Goal: Browse casually: Explore the website without a specific task or goal

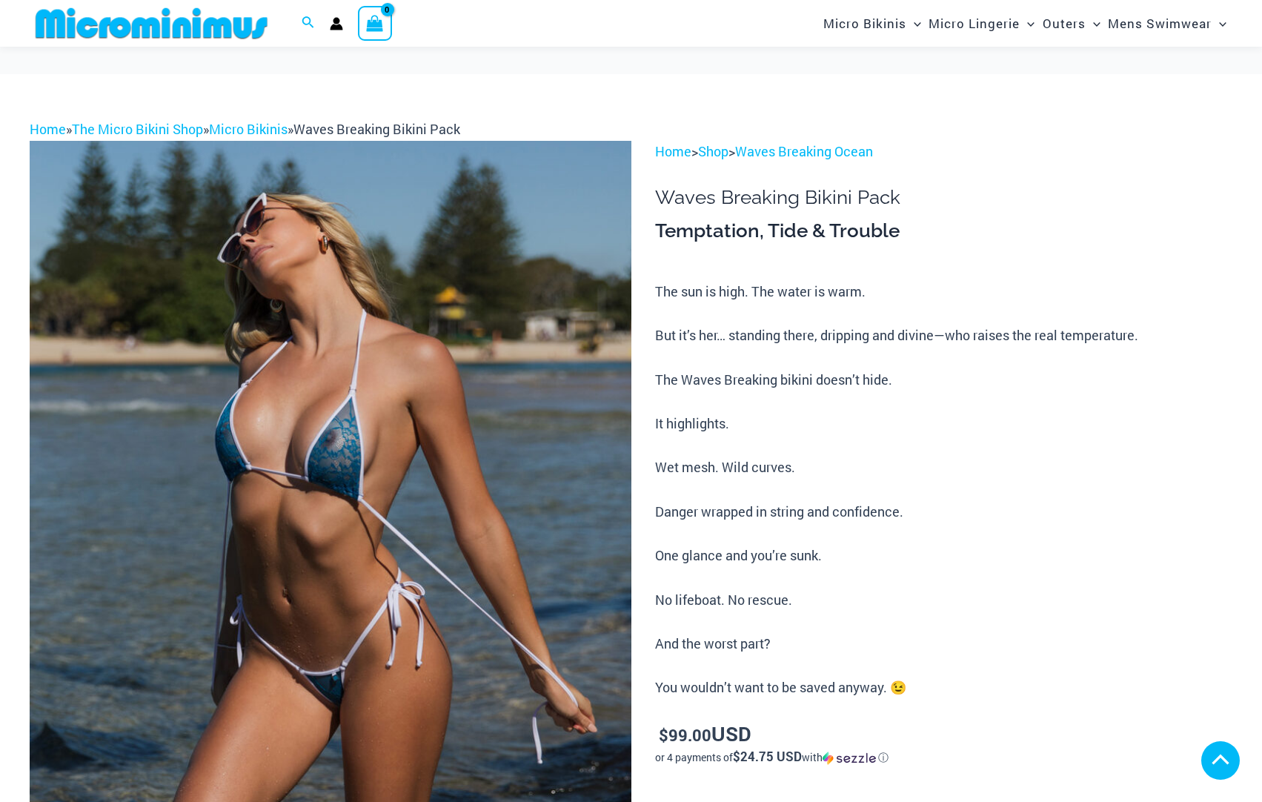
scroll to position [569, 0]
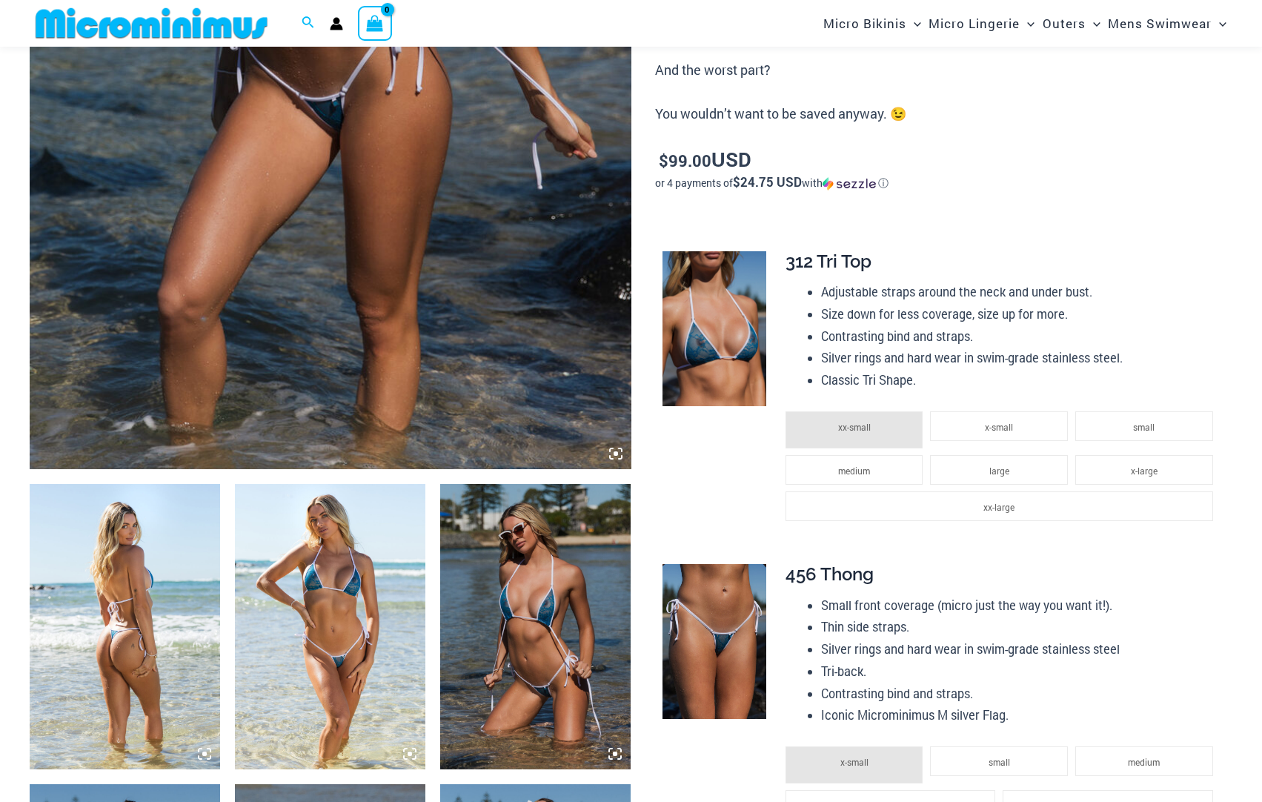
click at [328, 273] on img at bounding box center [331, 17] width 602 height 902
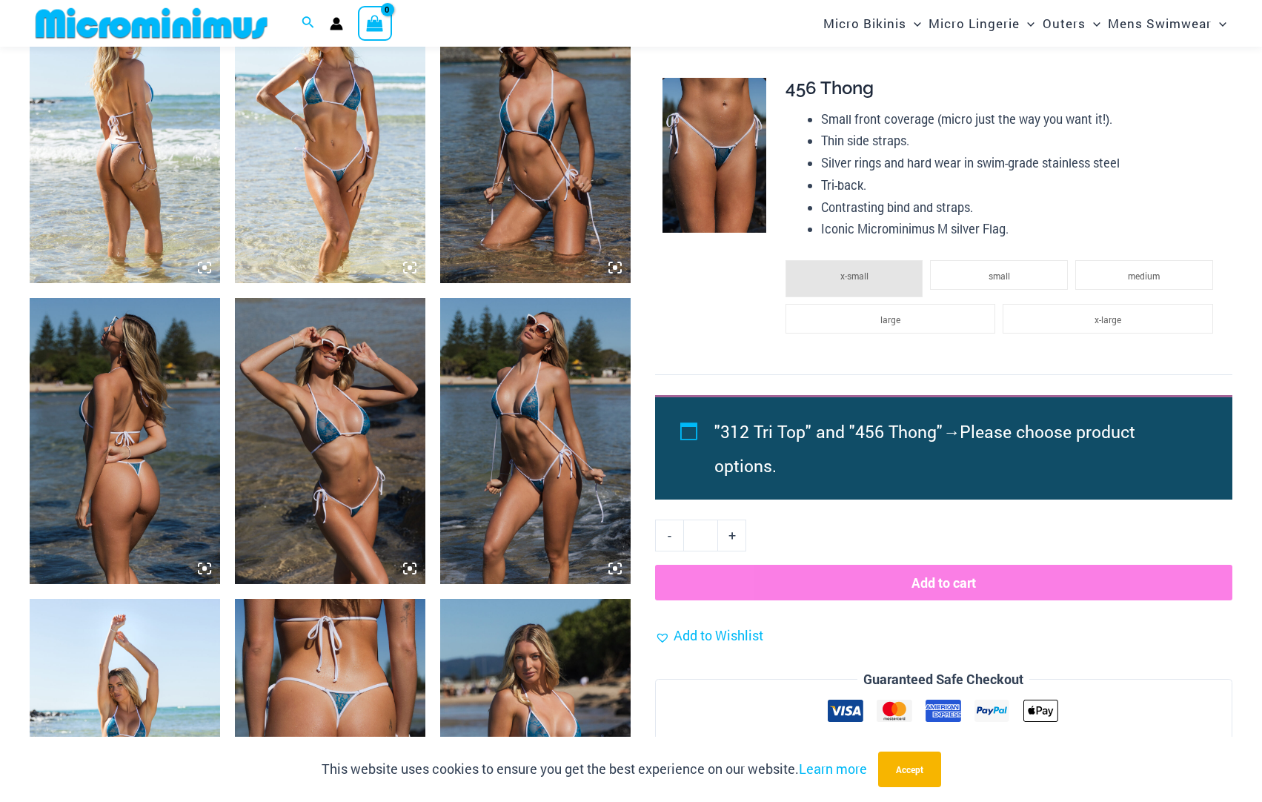
scroll to position [1174, 0]
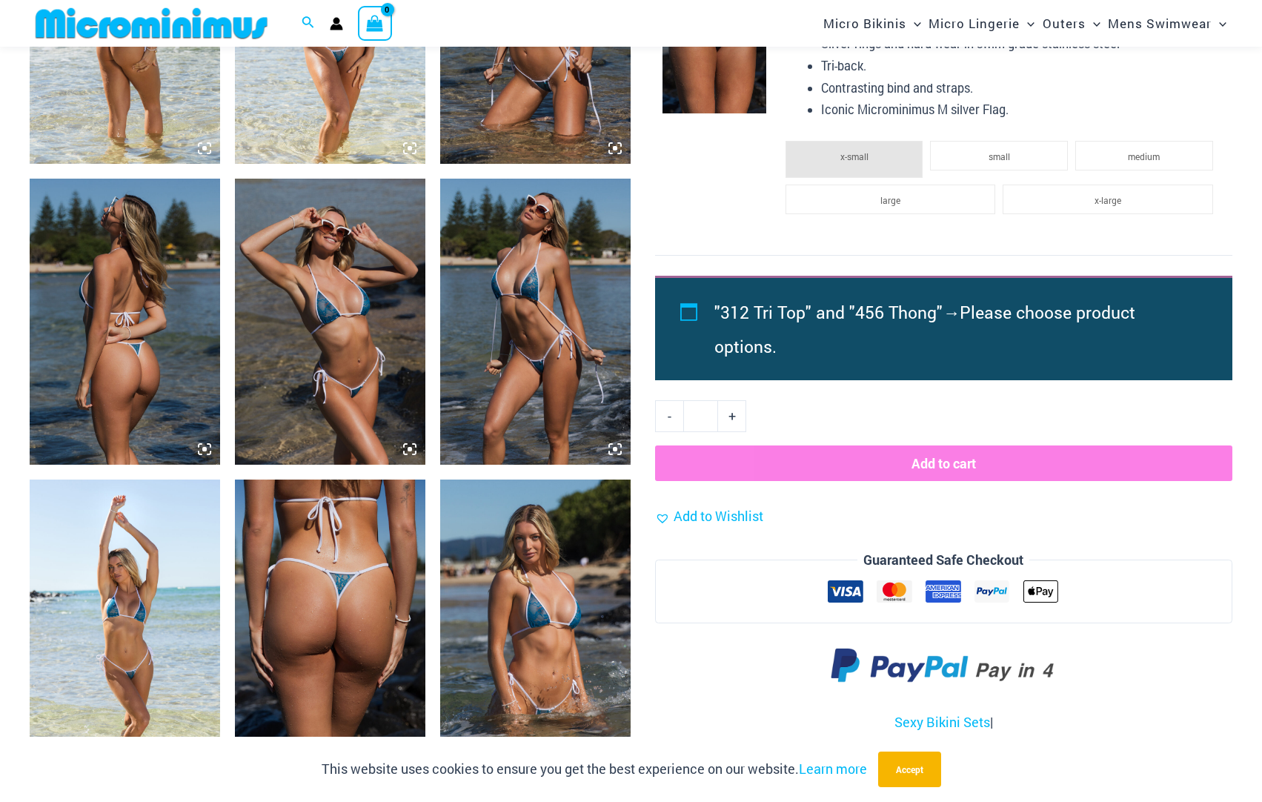
click at [393, 306] on img at bounding box center [330, 322] width 190 height 286
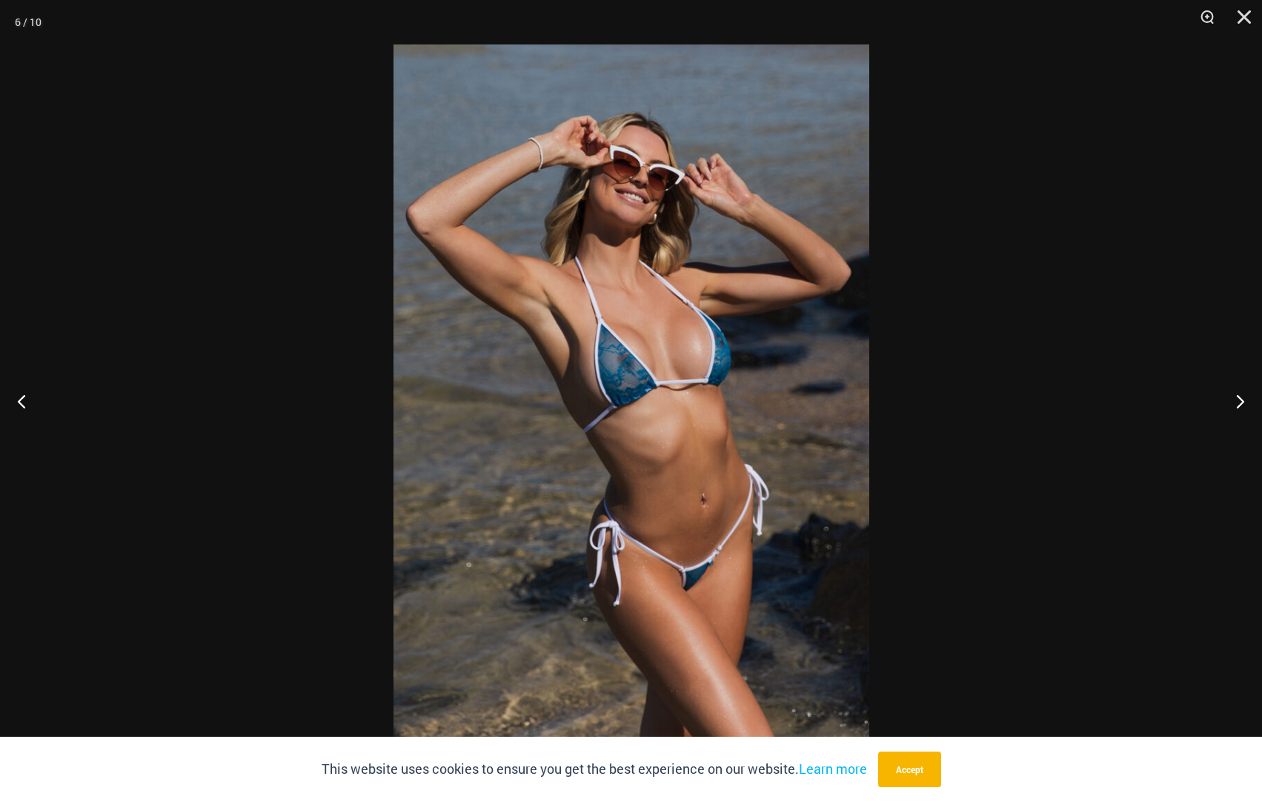
click at [615, 348] on img at bounding box center [632, 400] width 476 height 713
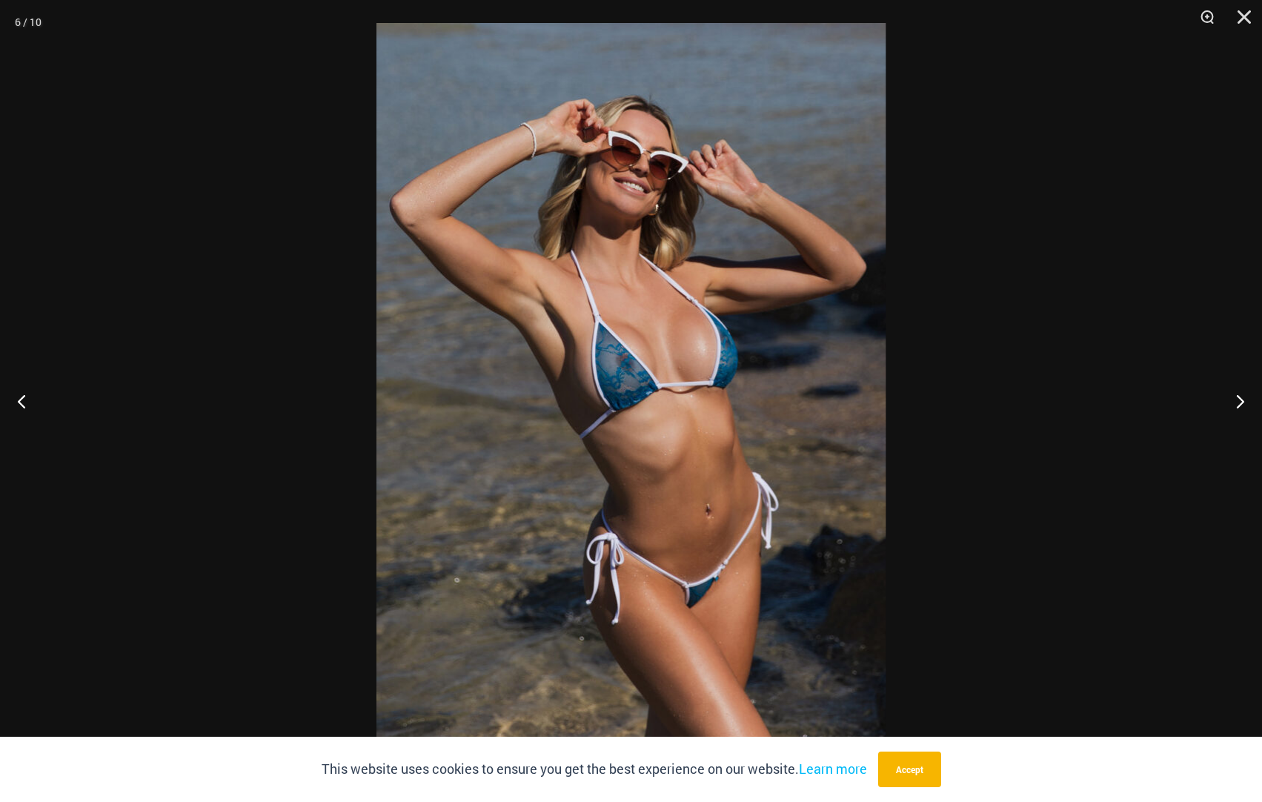
click at [615, 348] on img at bounding box center [631, 404] width 509 height 763
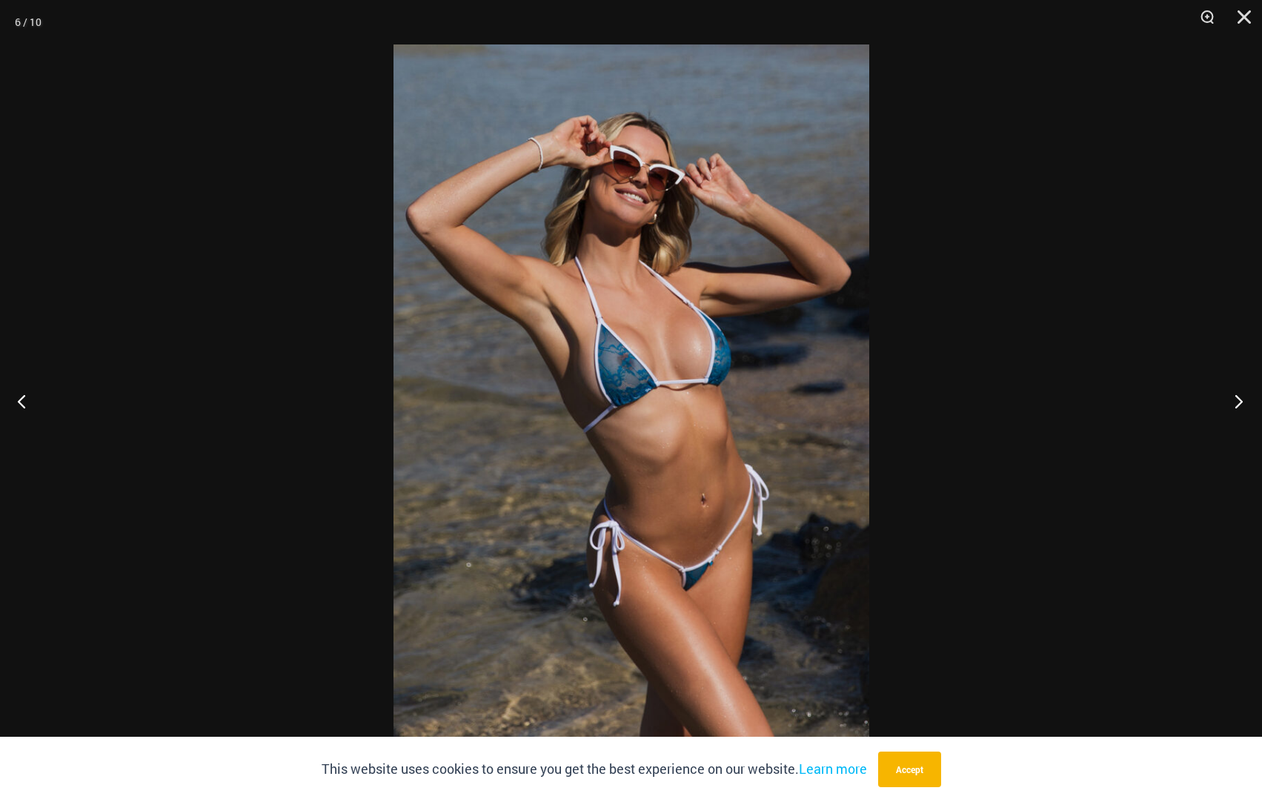
click at [1230, 399] on button "Next" at bounding box center [1235, 401] width 56 height 74
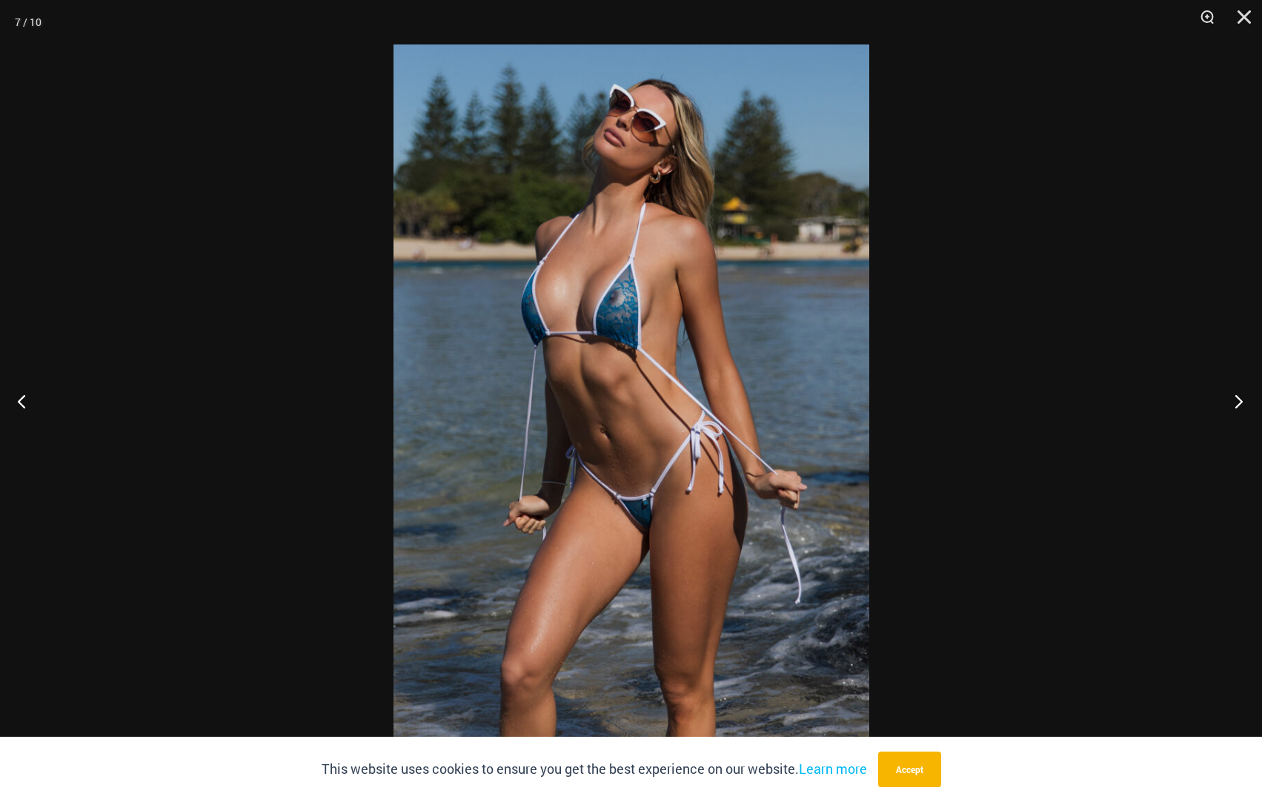
click at [1230, 399] on button "Next" at bounding box center [1235, 401] width 56 height 74
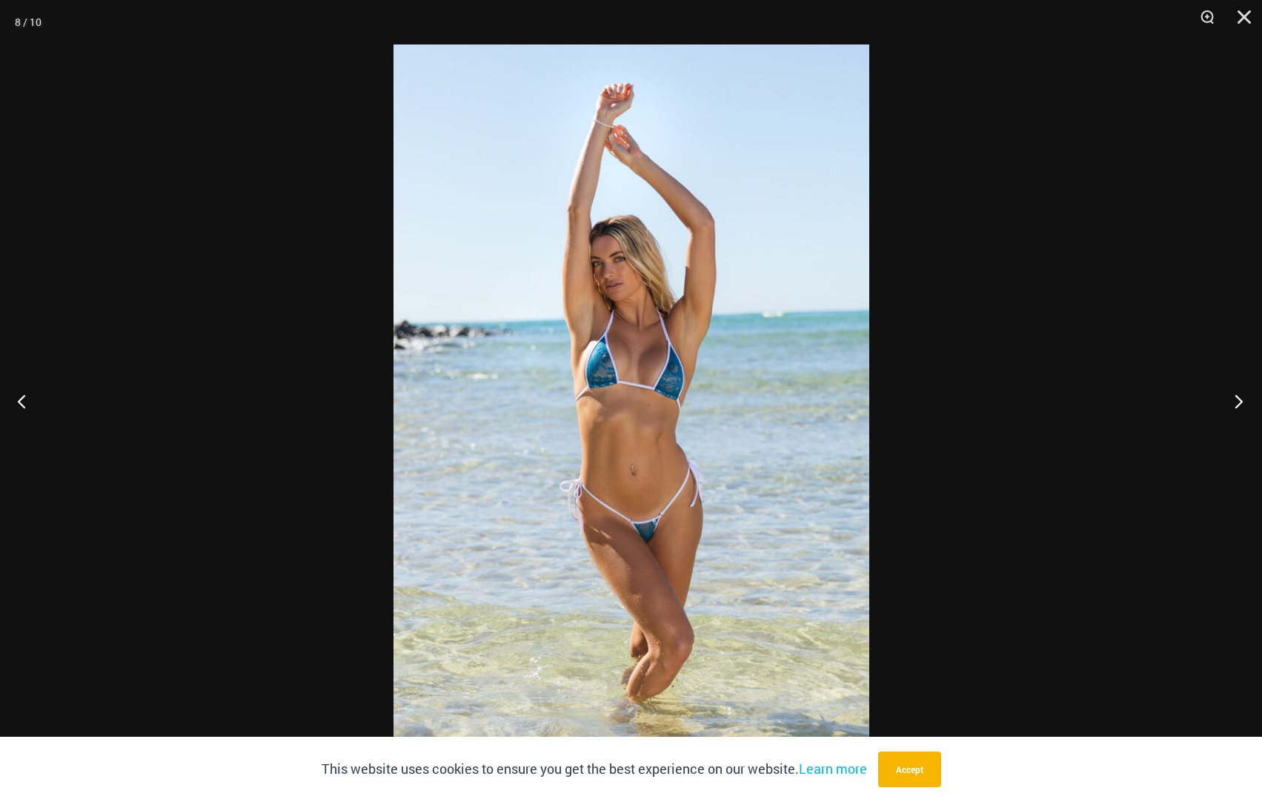
click at [1230, 399] on button "Next" at bounding box center [1235, 401] width 56 height 74
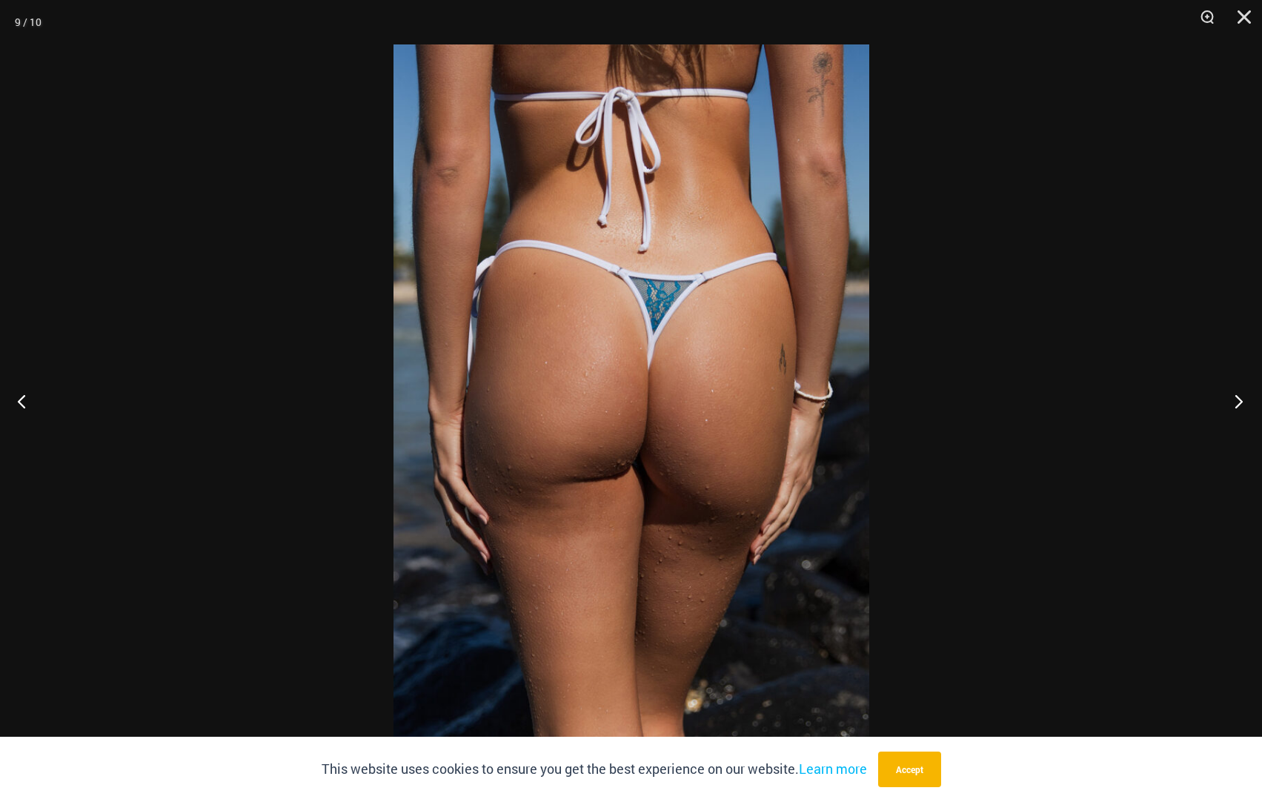
click at [1230, 399] on button "Next" at bounding box center [1235, 401] width 56 height 74
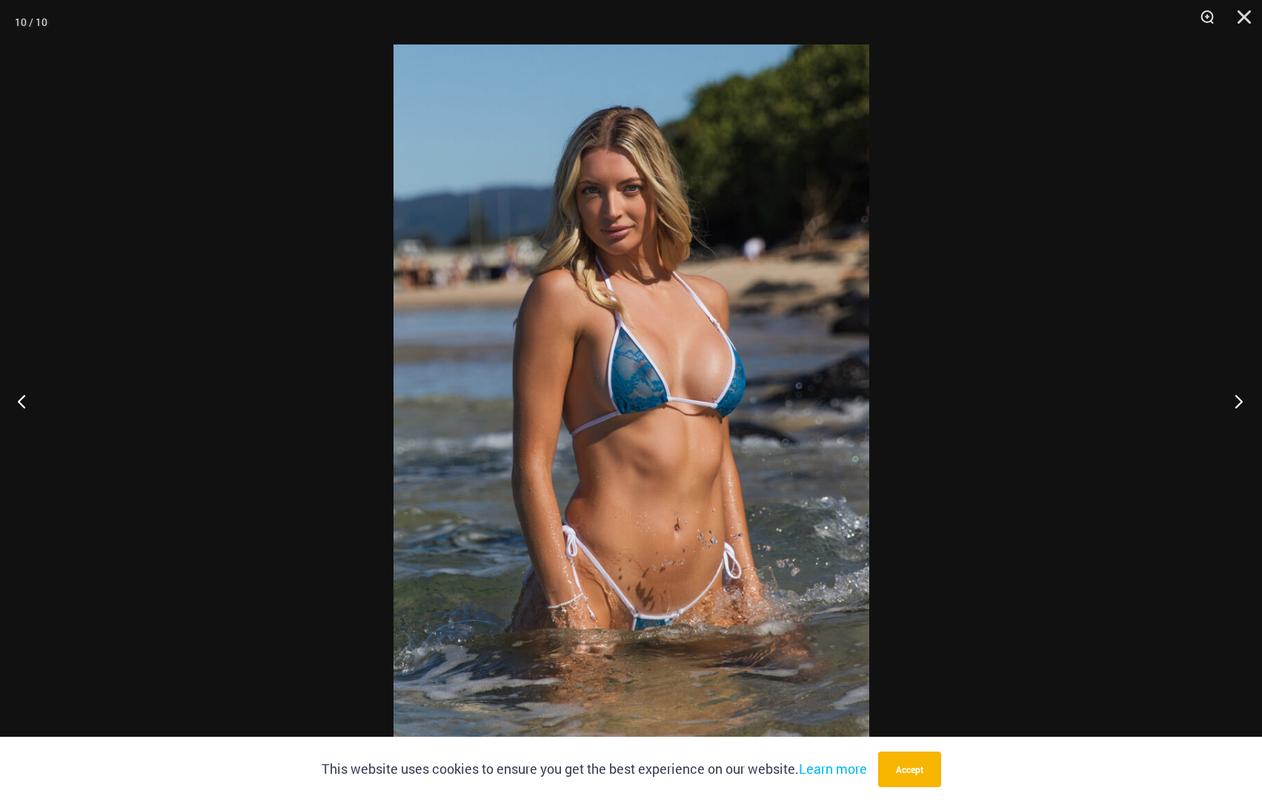
click at [1230, 399] on button "Next" at bounding box center [1235, 401] width 56 height 74
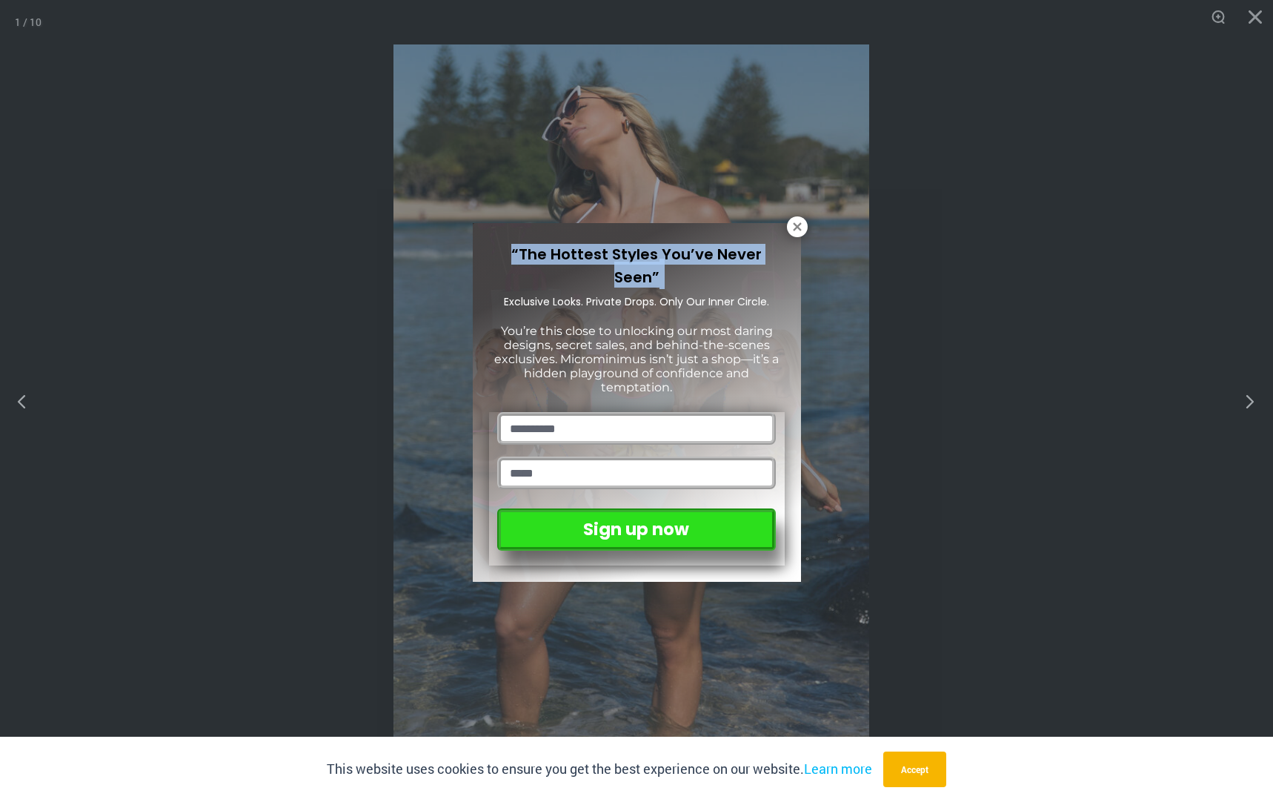
click at [1230, 399] on div "“The Hottest Styles You’ve Never Seen” Exclusive Looks. Private Drops. Only Our…" at bounding box center [636, 401] width 1273 height 802
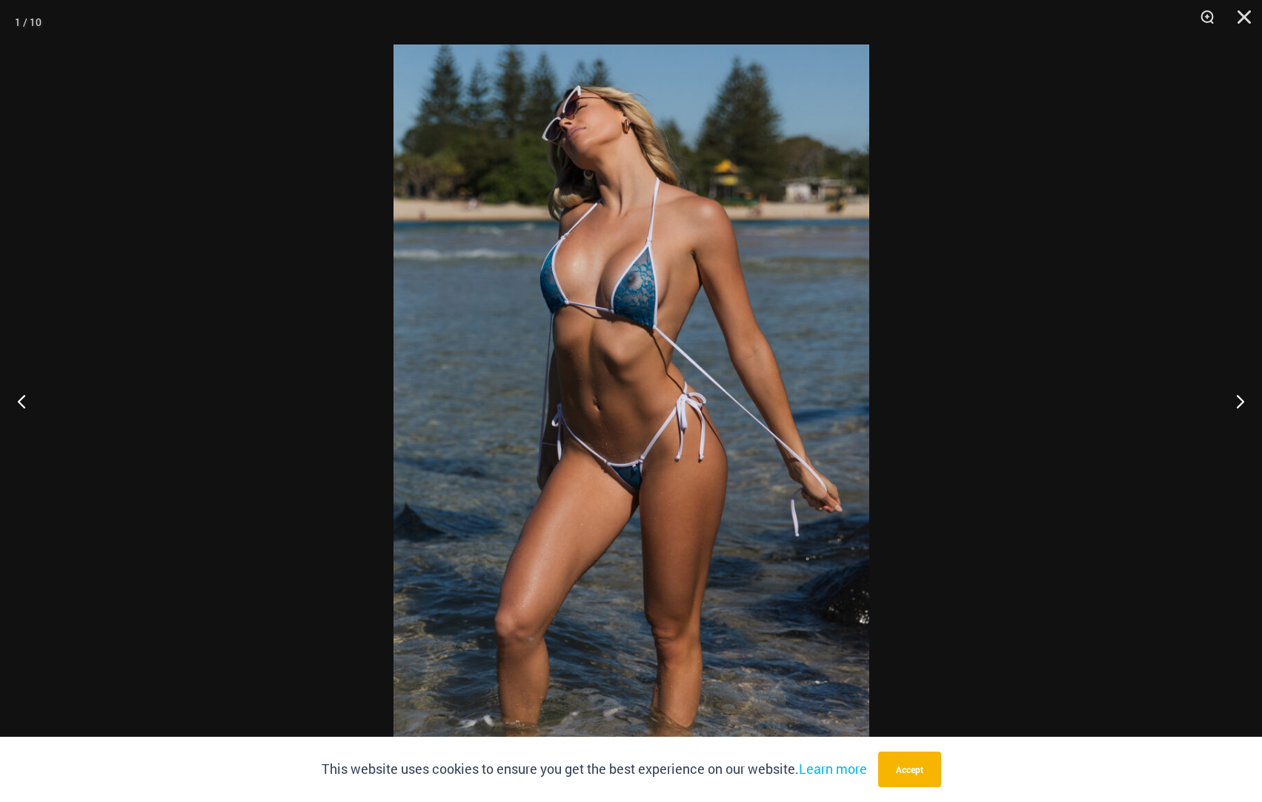
click at [1030, 163] on div at bounding box center [631, 401] width 1262 height 802
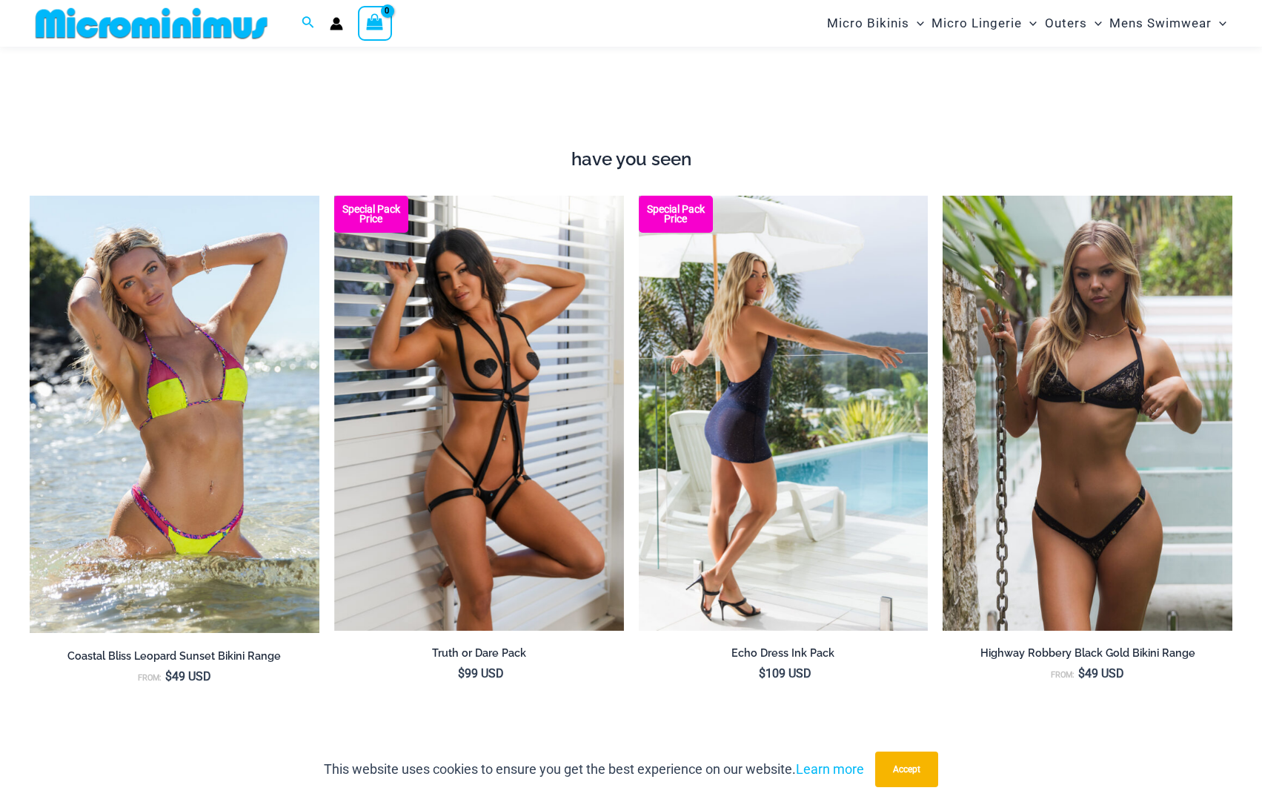
scroll to position [1693, 0]
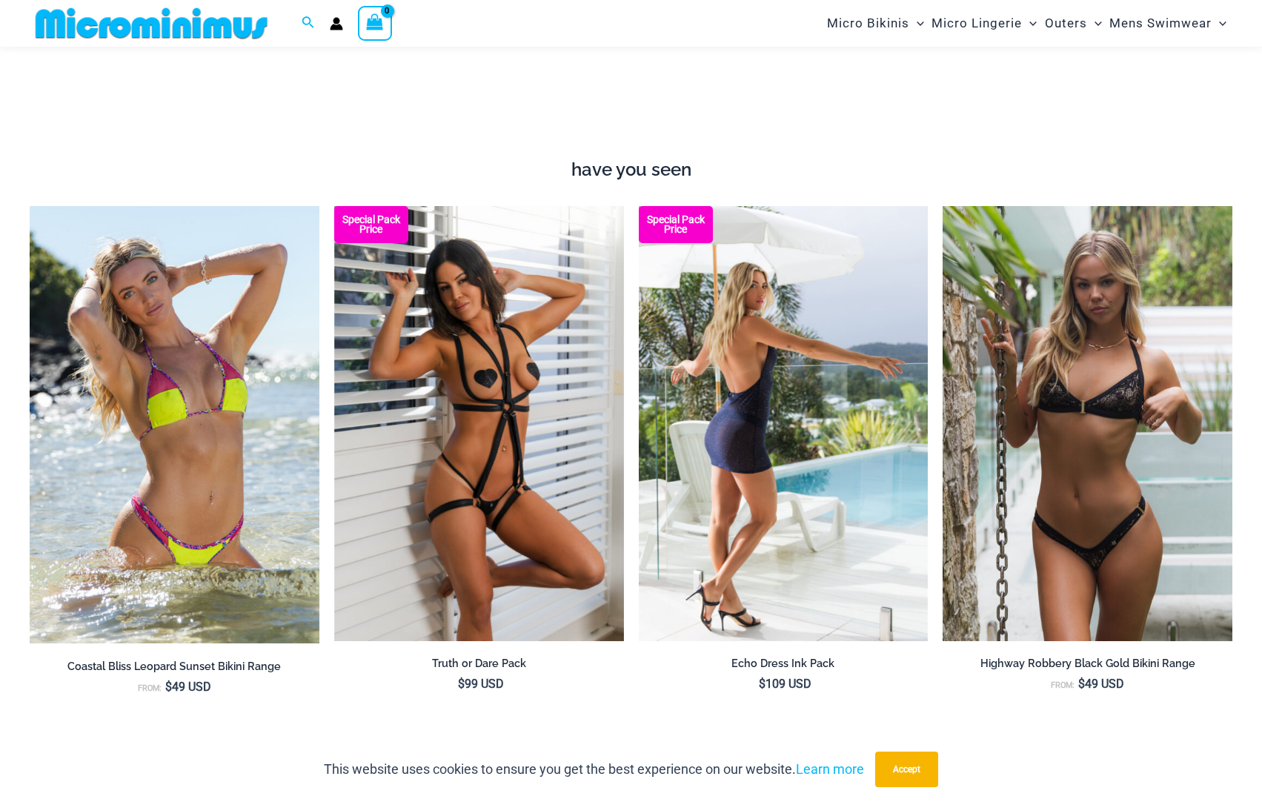
click at [809, 539] on img at bounding box center [784, 423] width 290 height 434
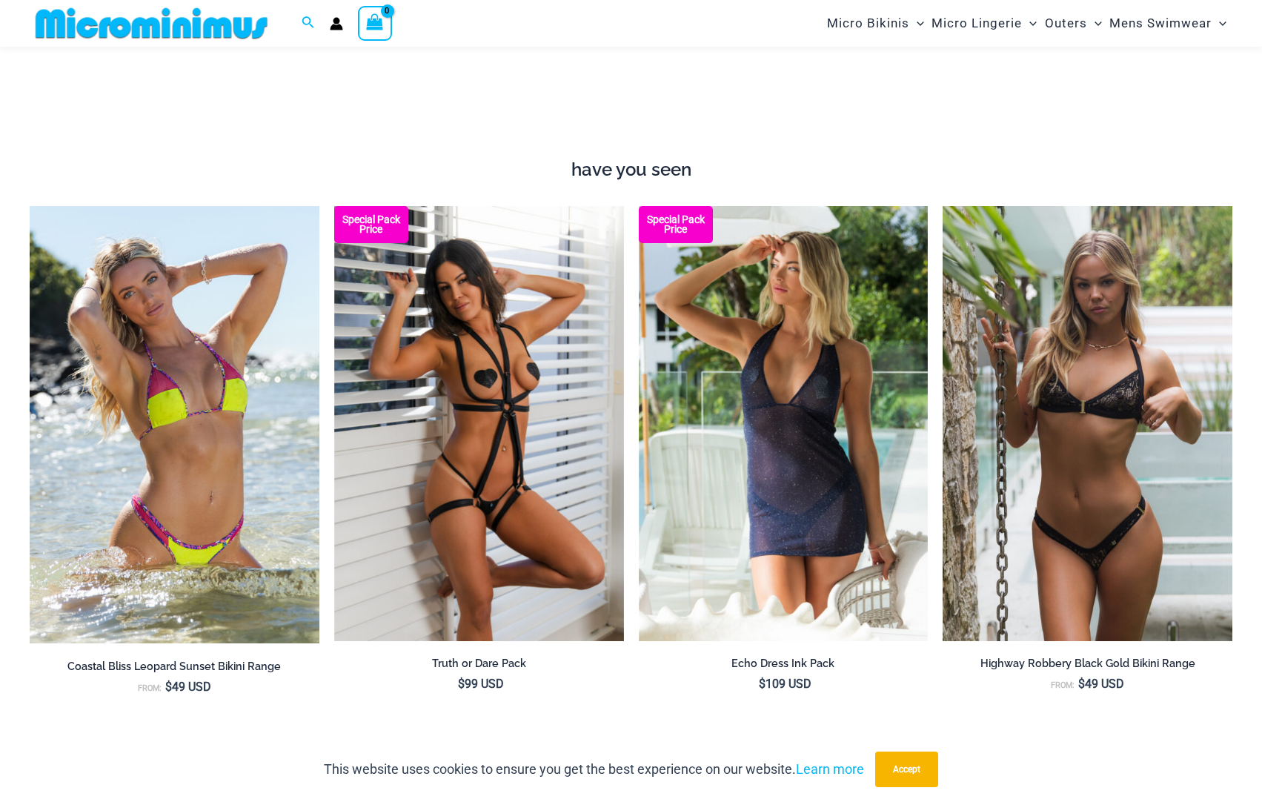
click at [167, 10] on img at bounding box center [152, 23] width 244 height 33
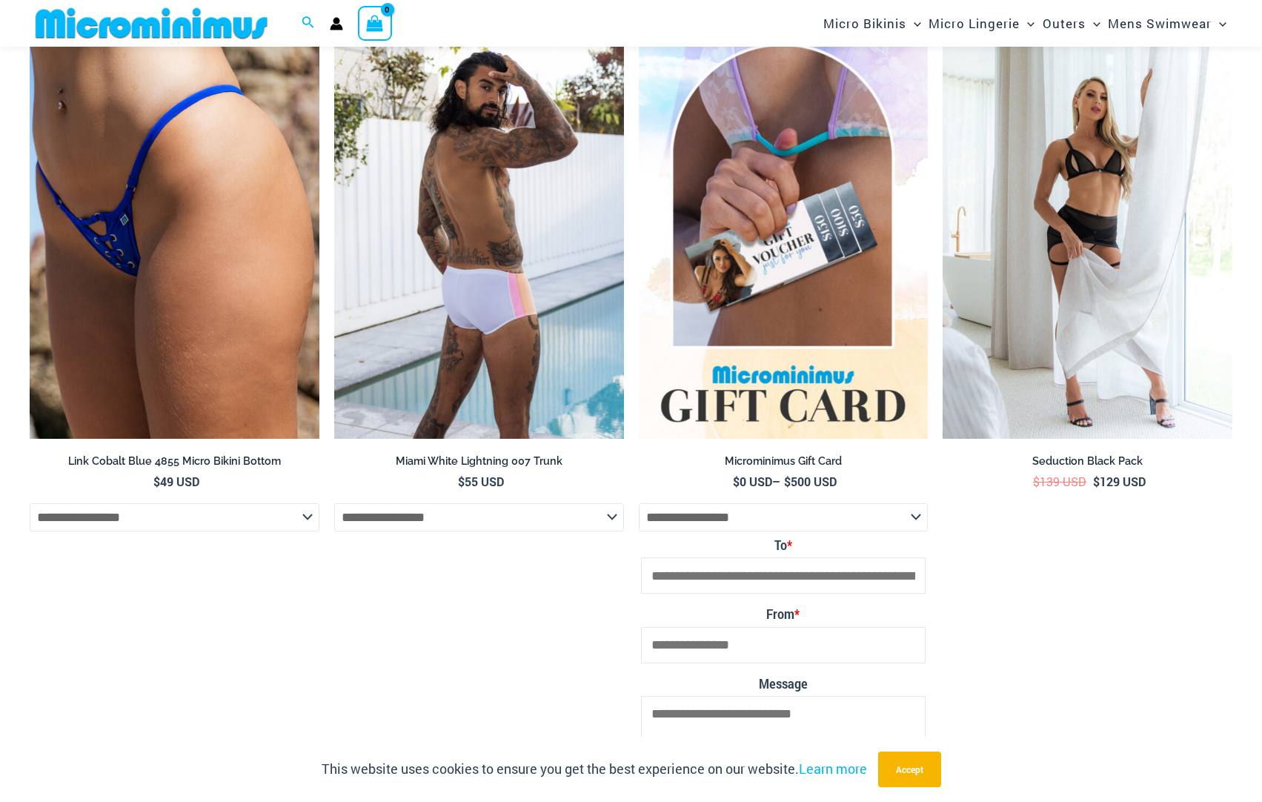
scroll to position [3990, 0]
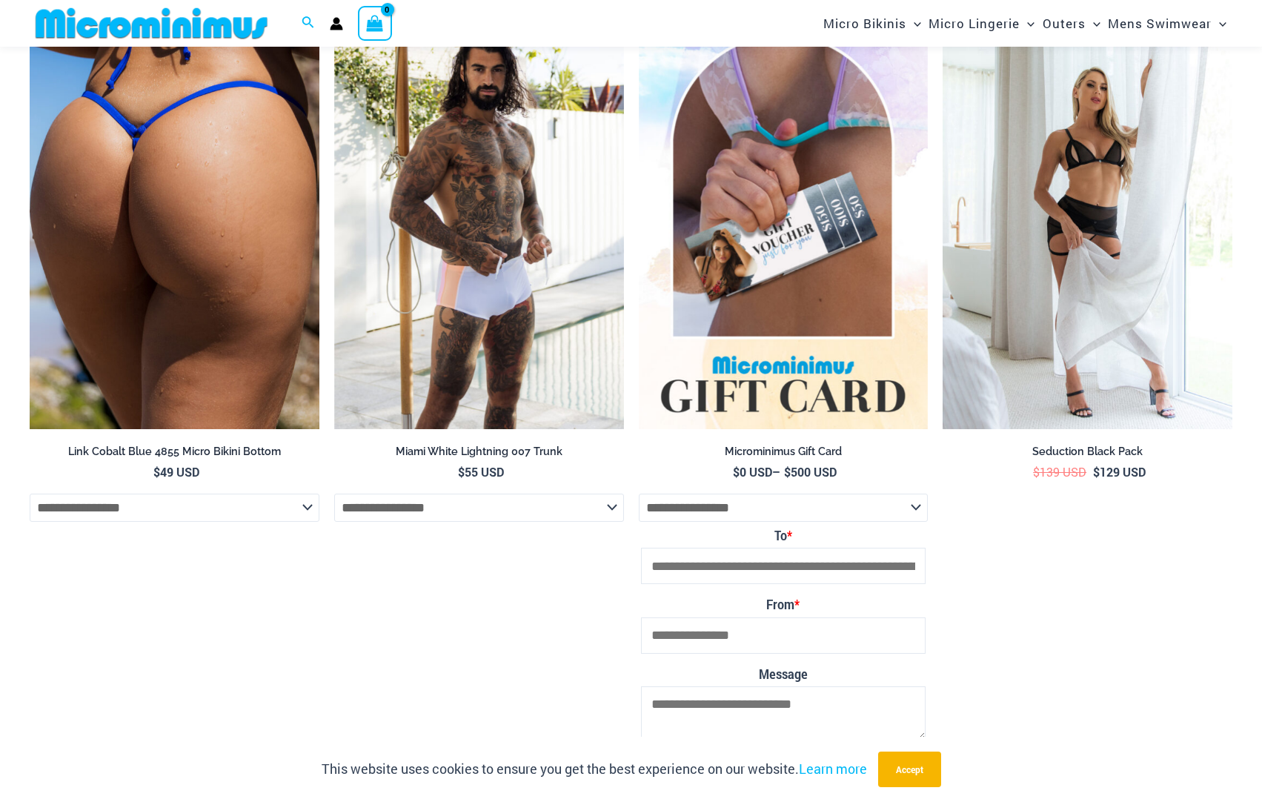
click at [245, 227] on img at bounding box center [175, 211] width 290 height 434
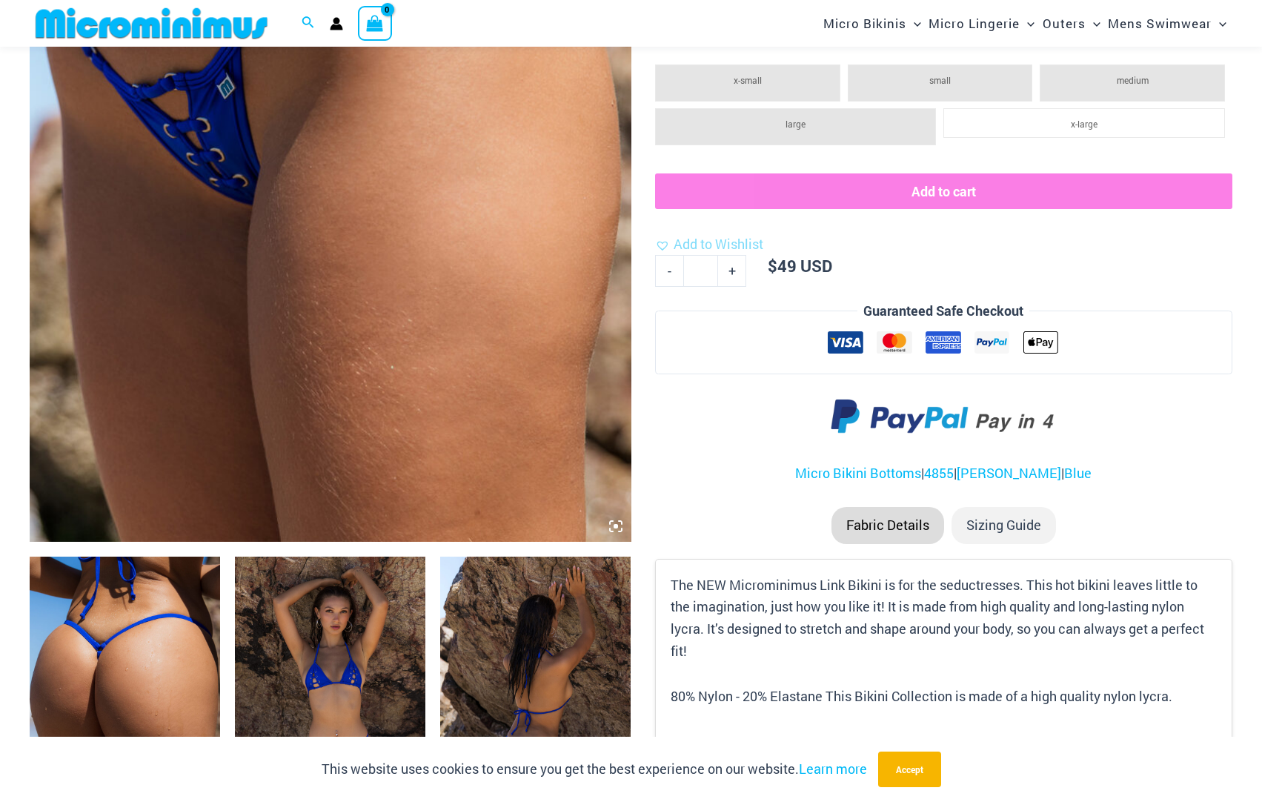
scroll to position [580, 0]
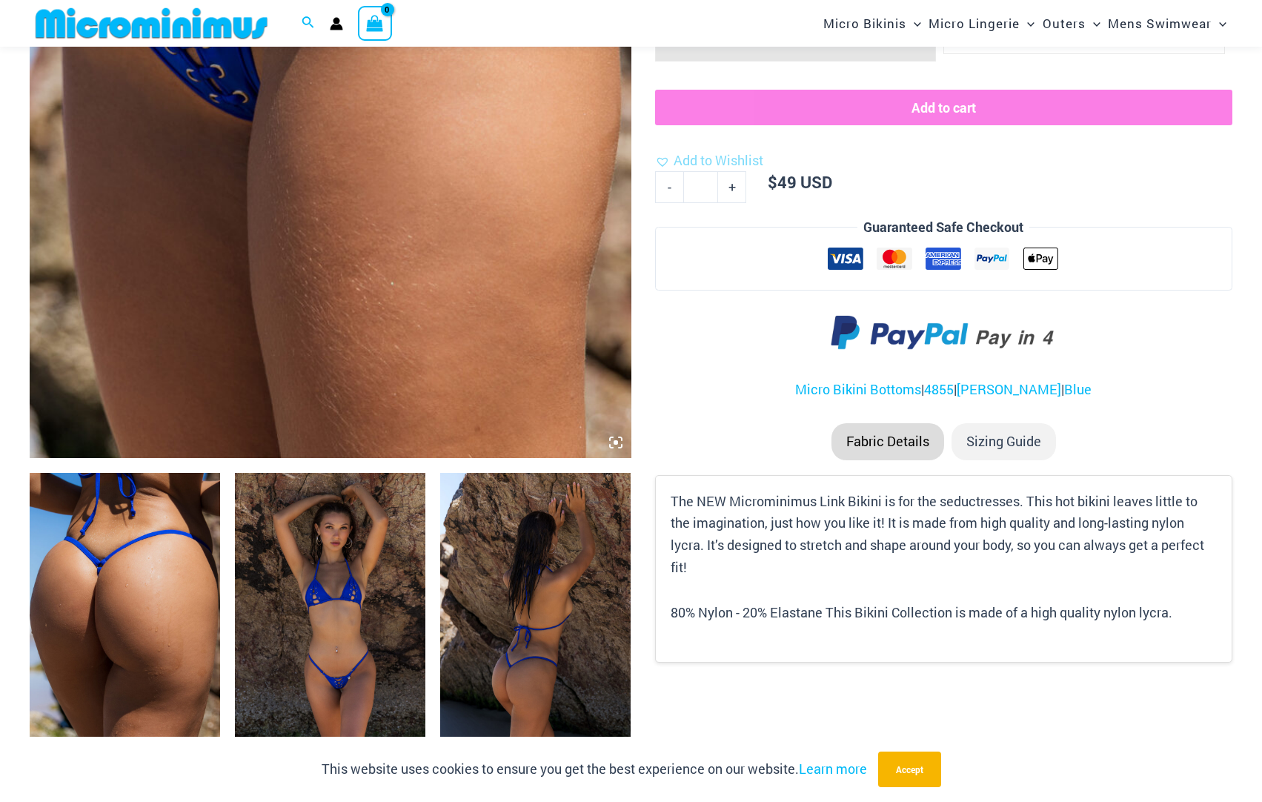
click at [348, 512] on img at bounding box center [330, 616] width 190 height 286
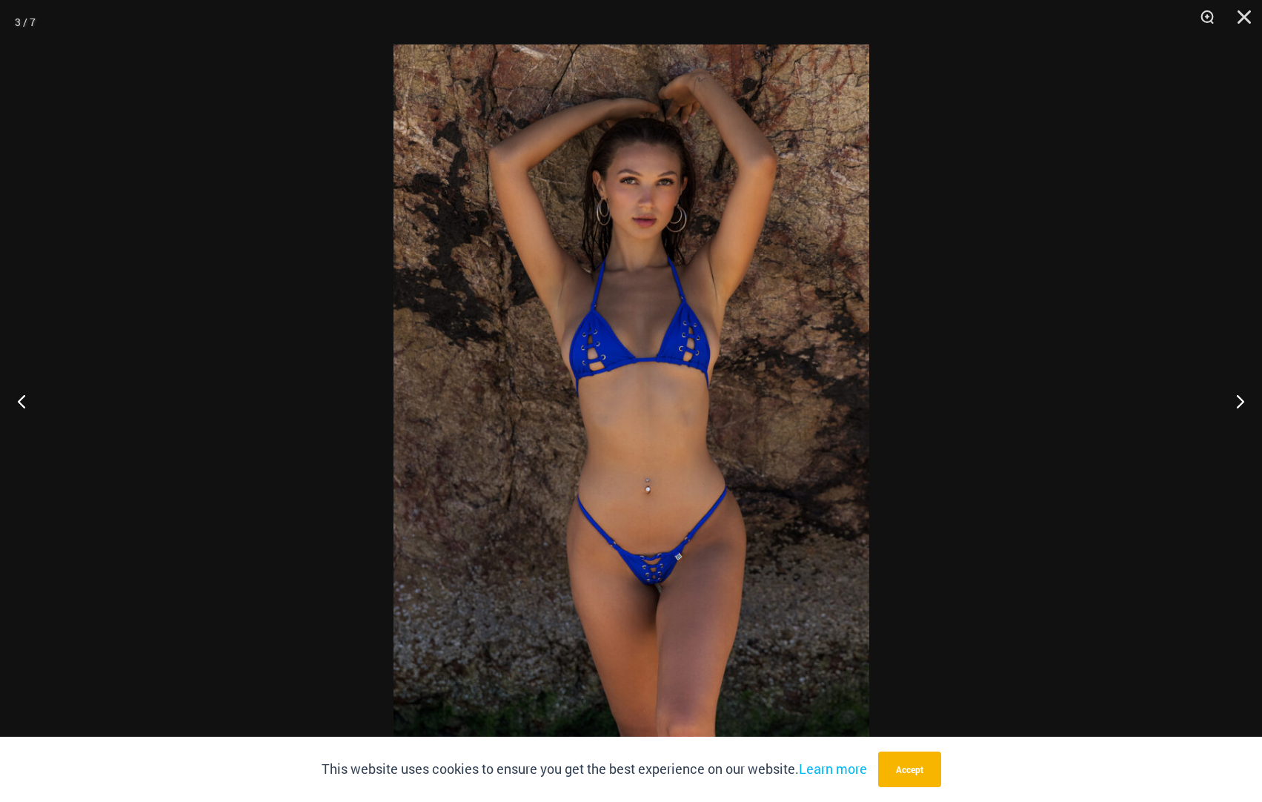
click at [645, 334] on img at bounding box center [632, 400] width 476 height 713
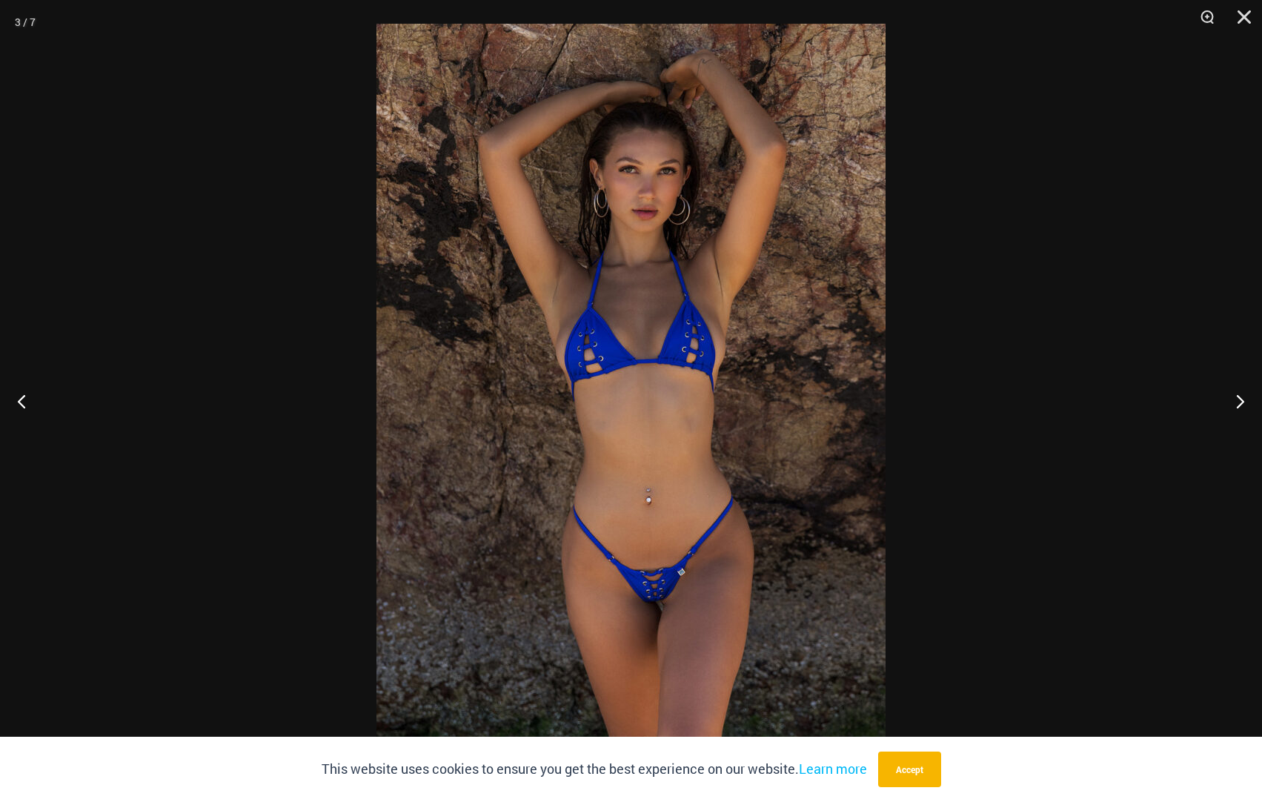
click at [645, 334] on img at bounding box center [631, 405] width 509 height 763
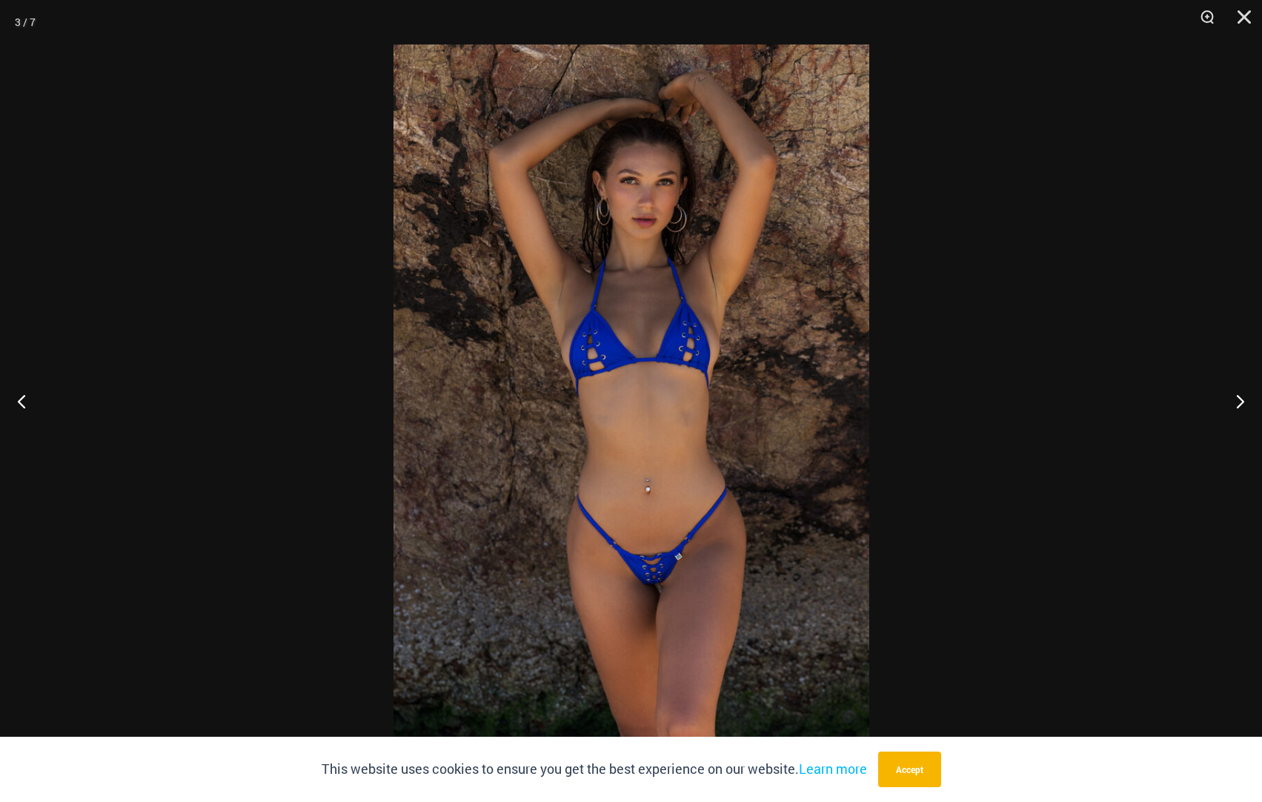
click at [644, 380] on img at bounding box center [632, 400] width 476 height 713
click at [1245, 403] on button "Next" at bounding box center [1235, 401] width 56 height 74
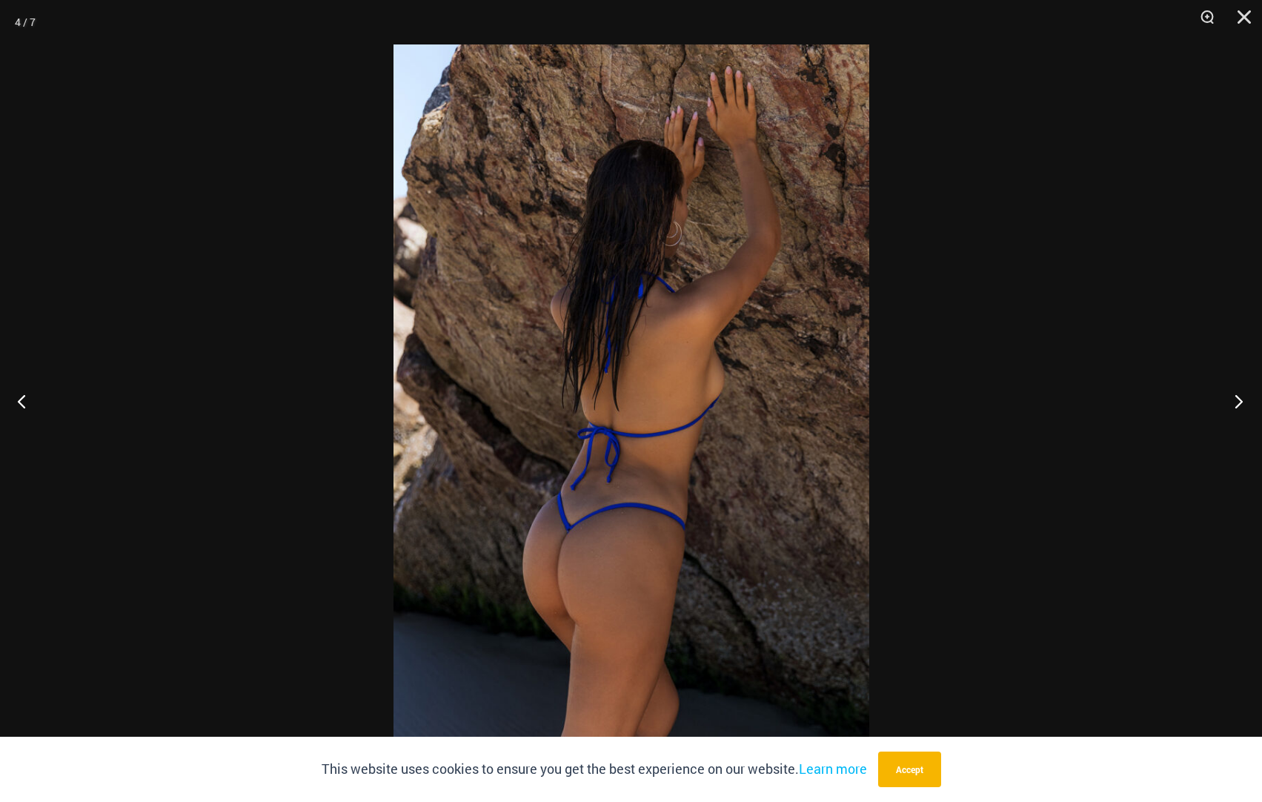
click at [1245, 403] on button "Next" at bounding box center [1235, 401] width 56 height 74
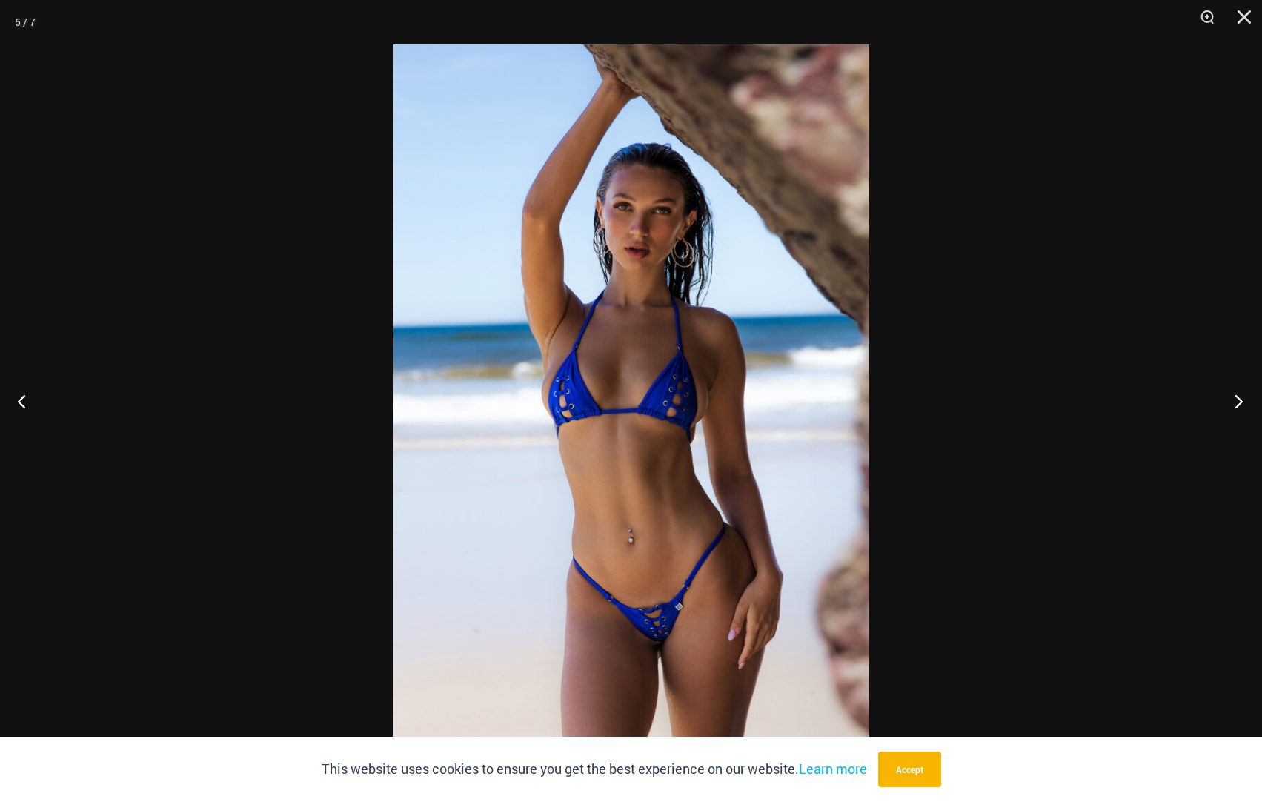
click at [1245, 403] on button "Next" at bounding box center [1235, 401] width 56 height 74
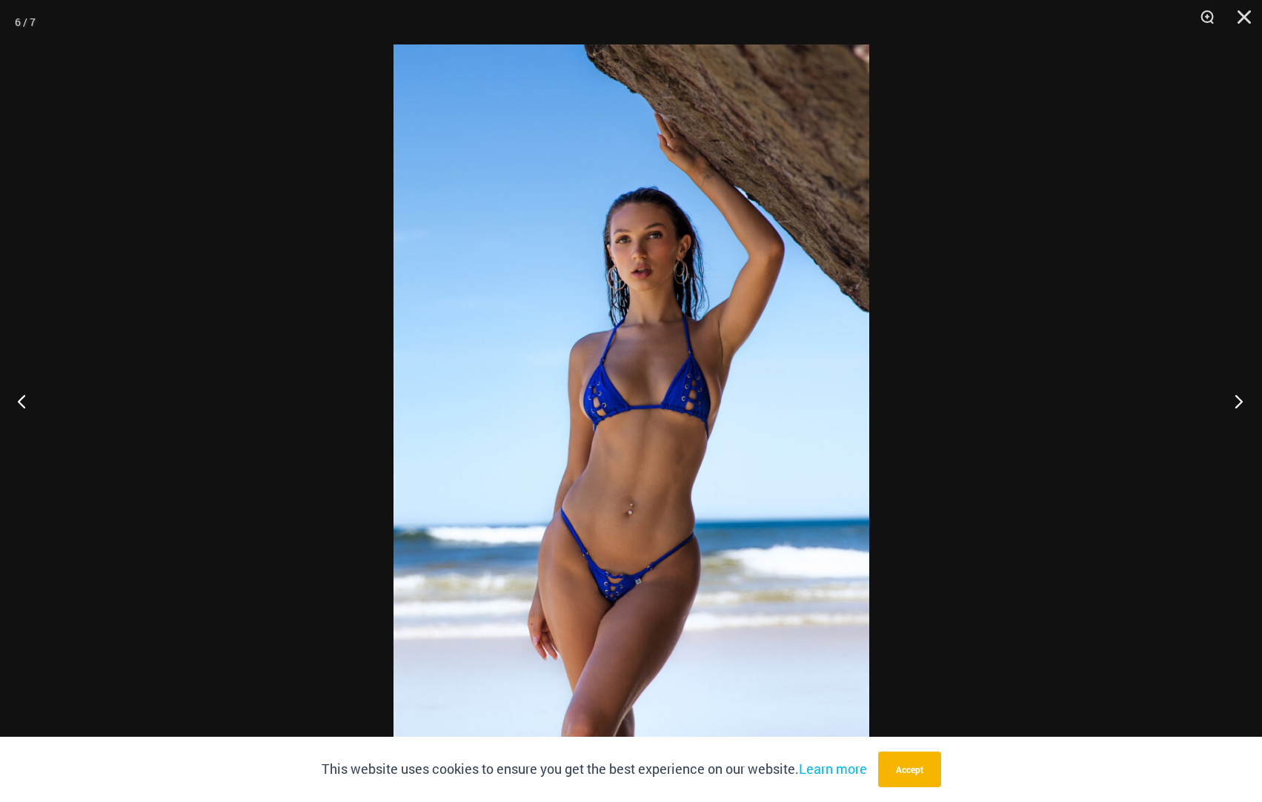
click at [1245, 403] on button "Next" at bounding box center [1235, 401] width 56 height 74
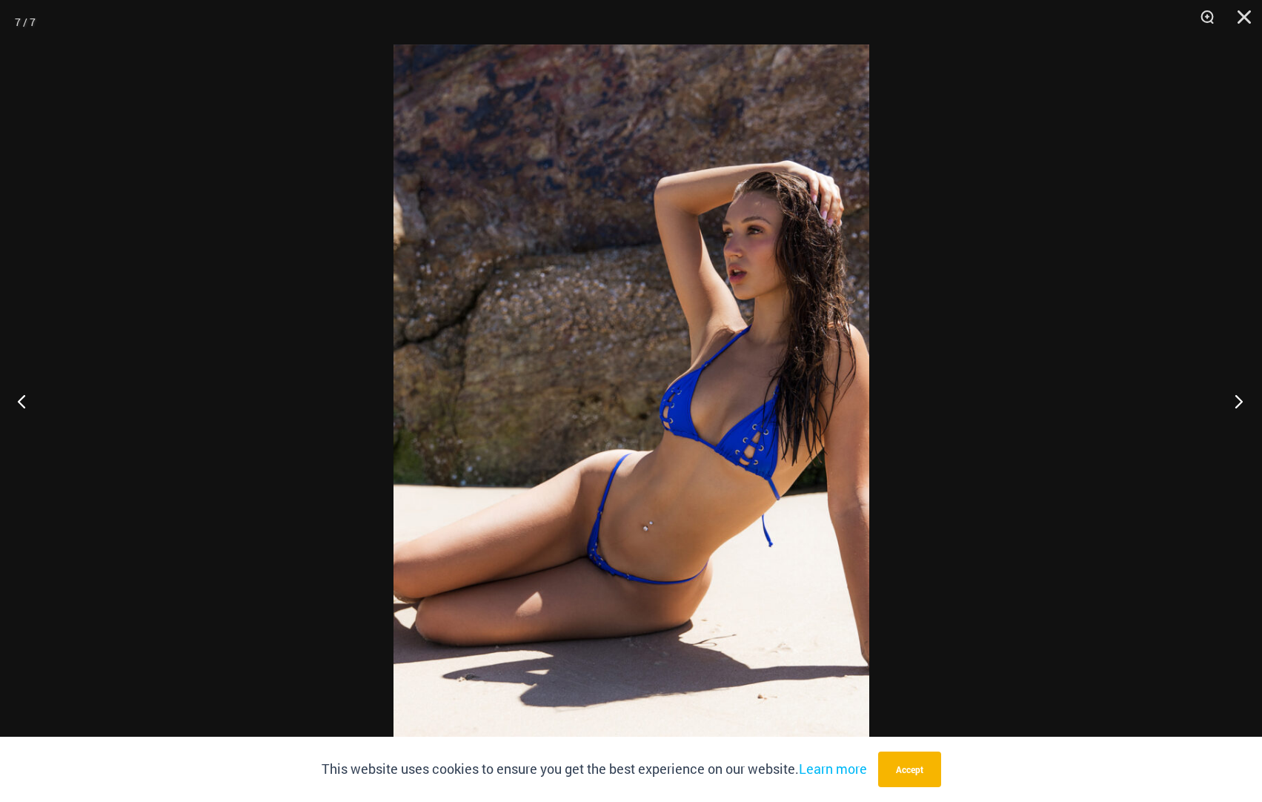
click at [1245, 403] on button "Next" at bounding box center [1235, 401] width 56 height 74
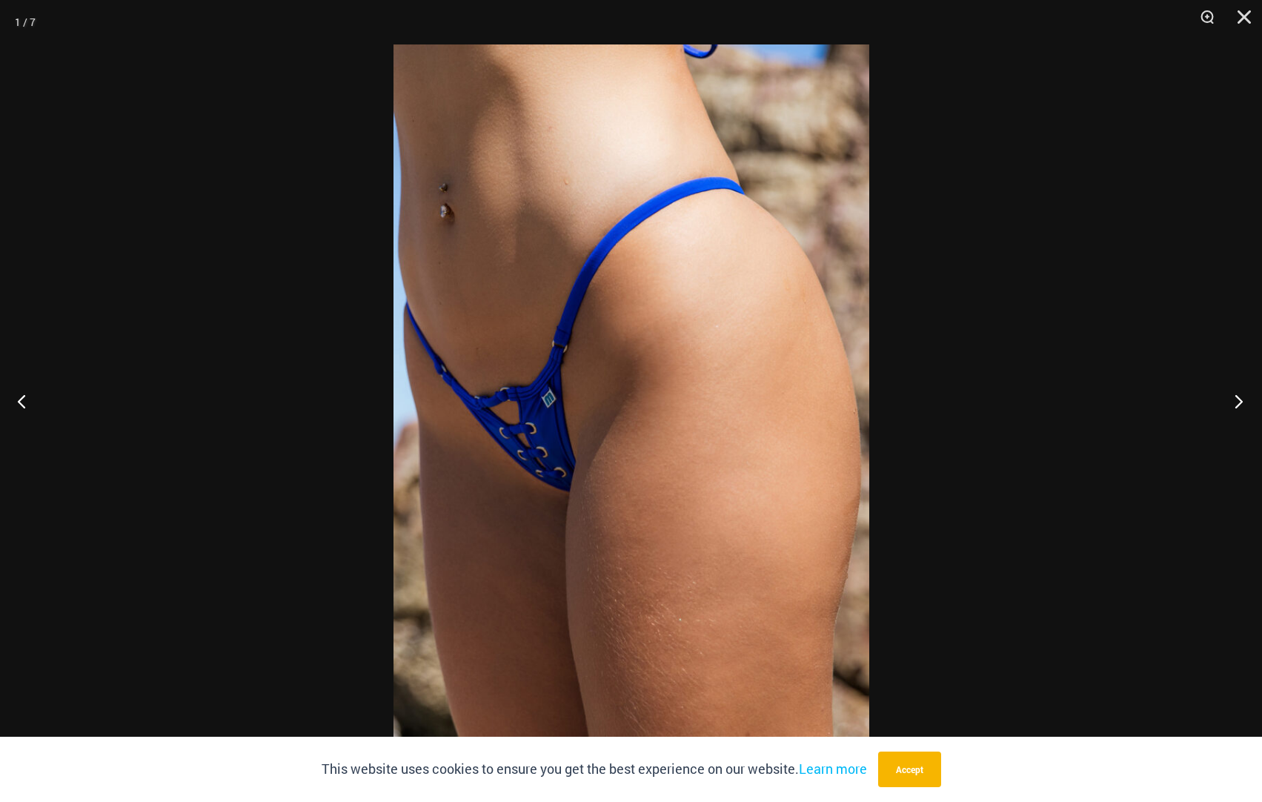
click at [1245, 403] on button "Next" at bounding box center [1235, 401] width 56 height 74
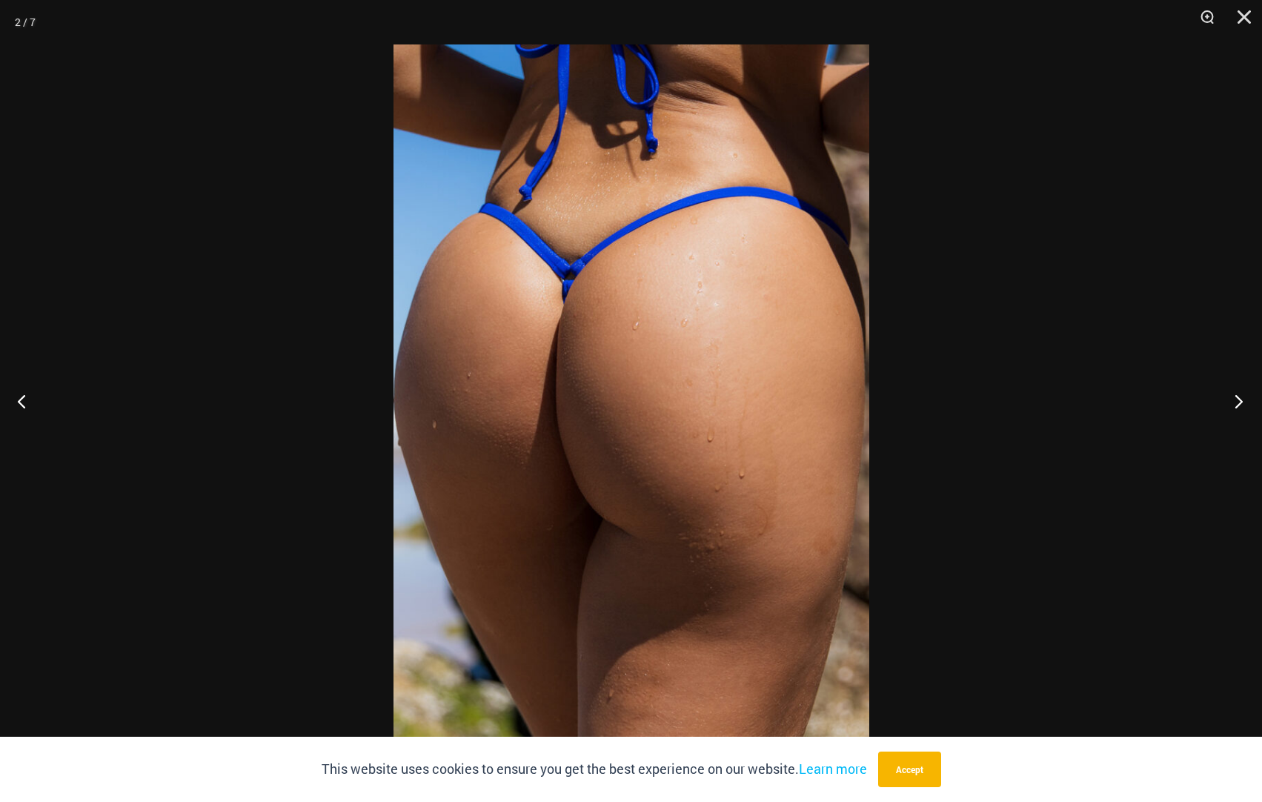
click at [1245, 403] on button "Next" at bounding box center [1235, 401] width 56 height 74
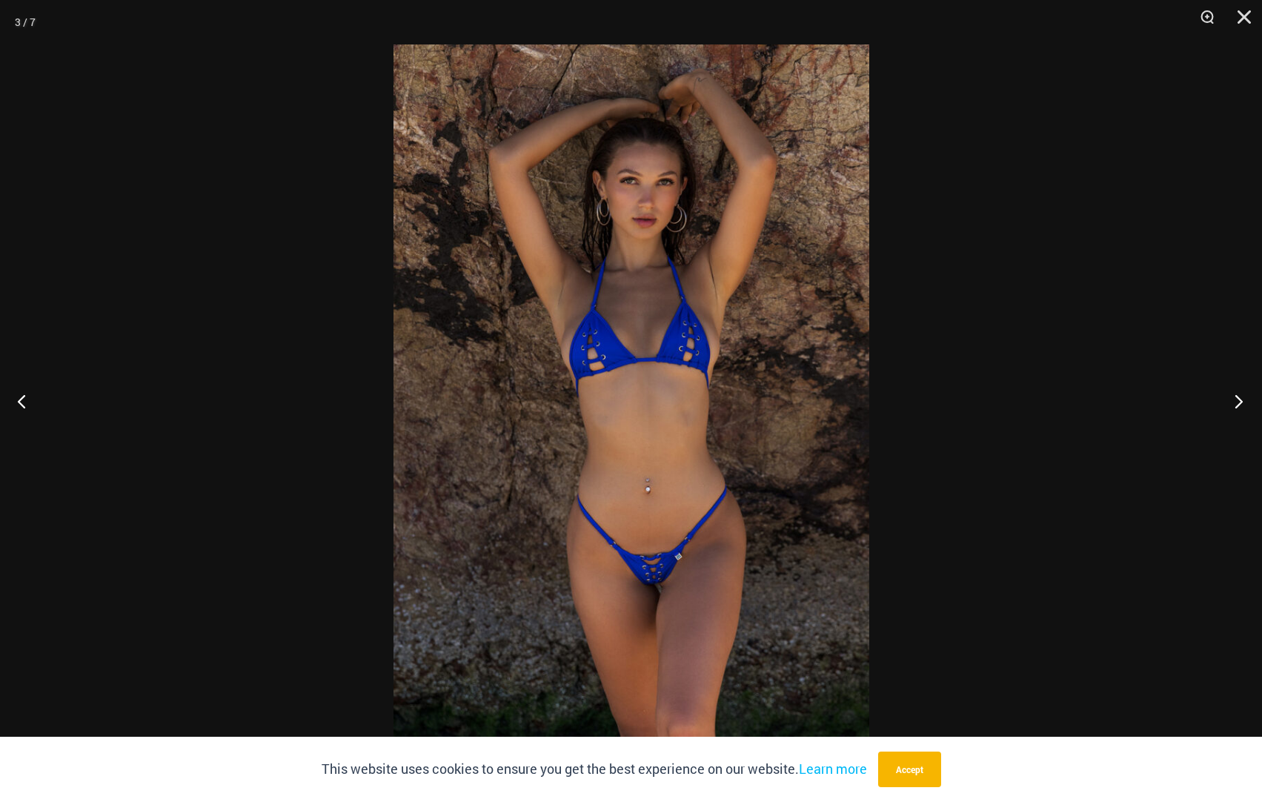
click at [1245, 403] on button "Next" at bounding box center [1235, 401] width 56 height 74
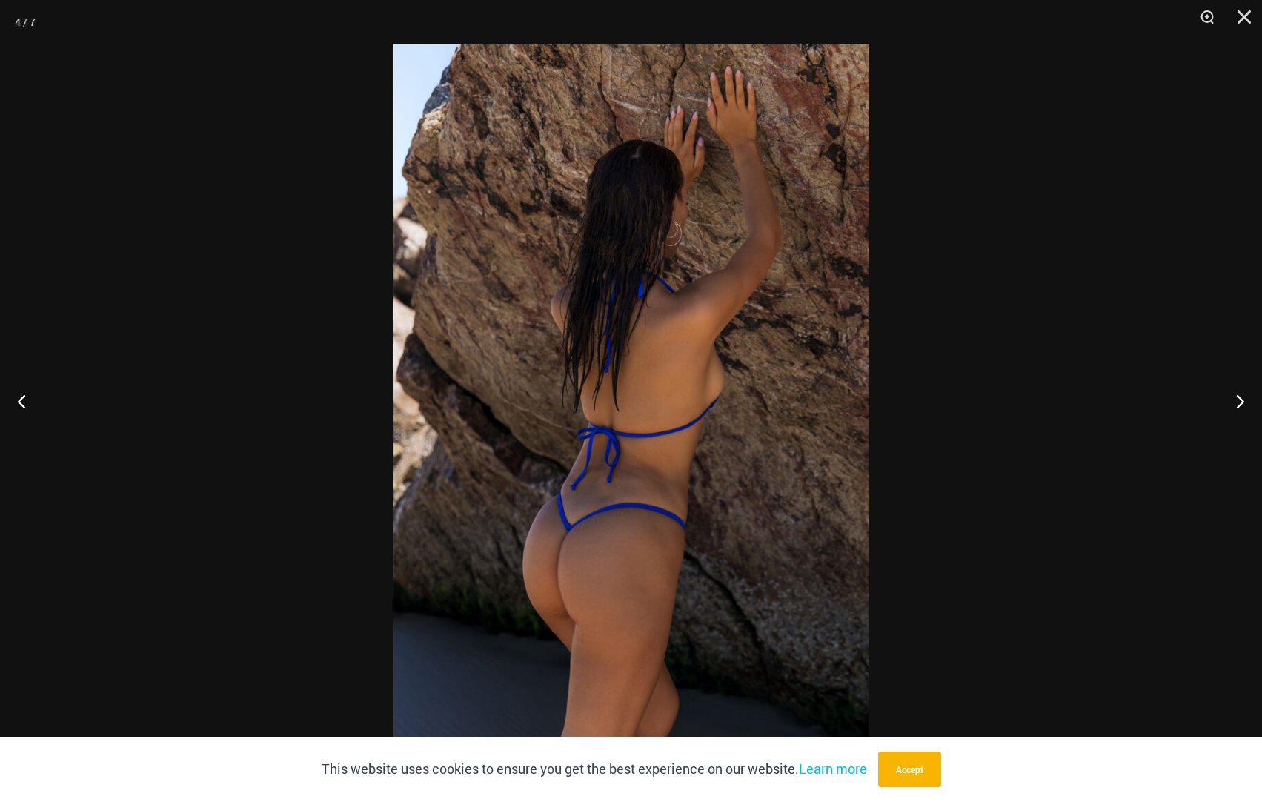
click at [1178, 321] on div at bounding box center [631, 401] width 1262 height 802
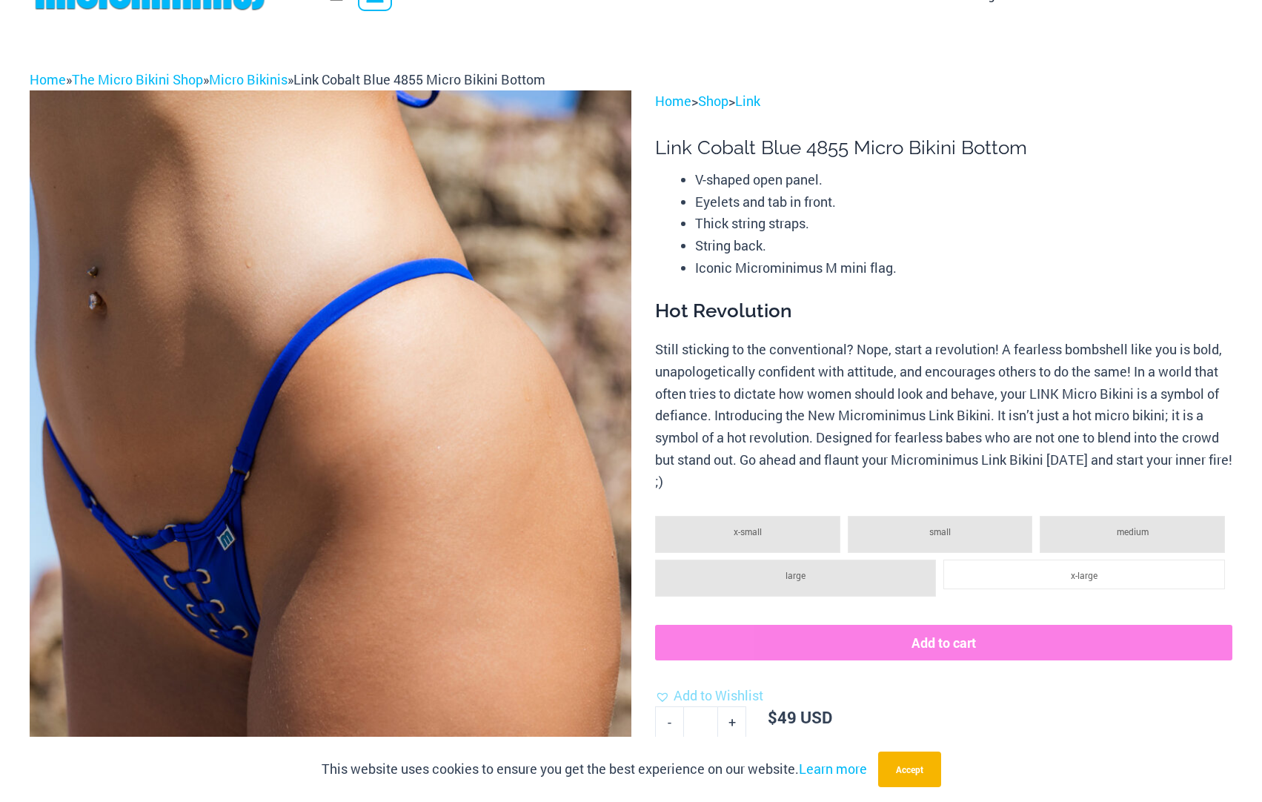
scroll to position [0, 0]
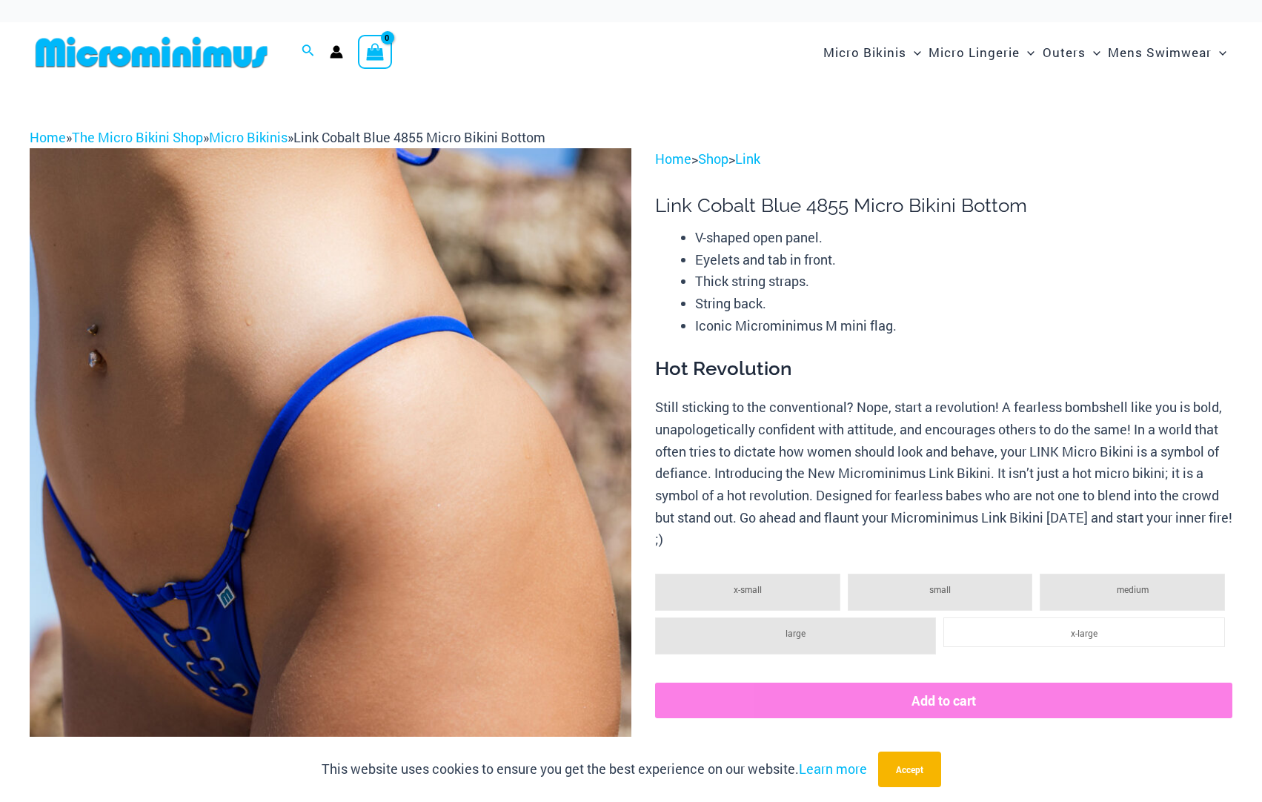
click at [84, 47] on img at bounding box center [152, 52] width 244 height 33
